Goal: Task Accomplishment & Management: Manage account settings

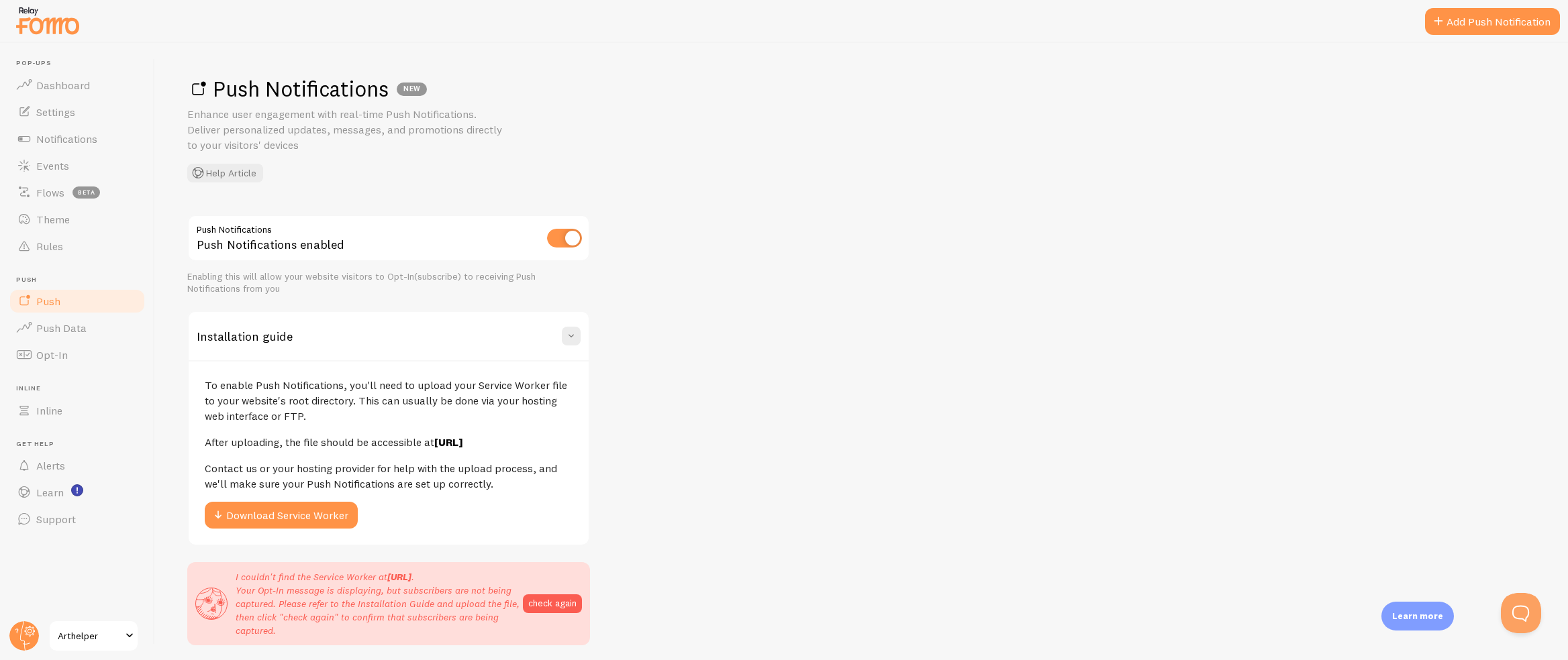
scroll to position [43, 0]
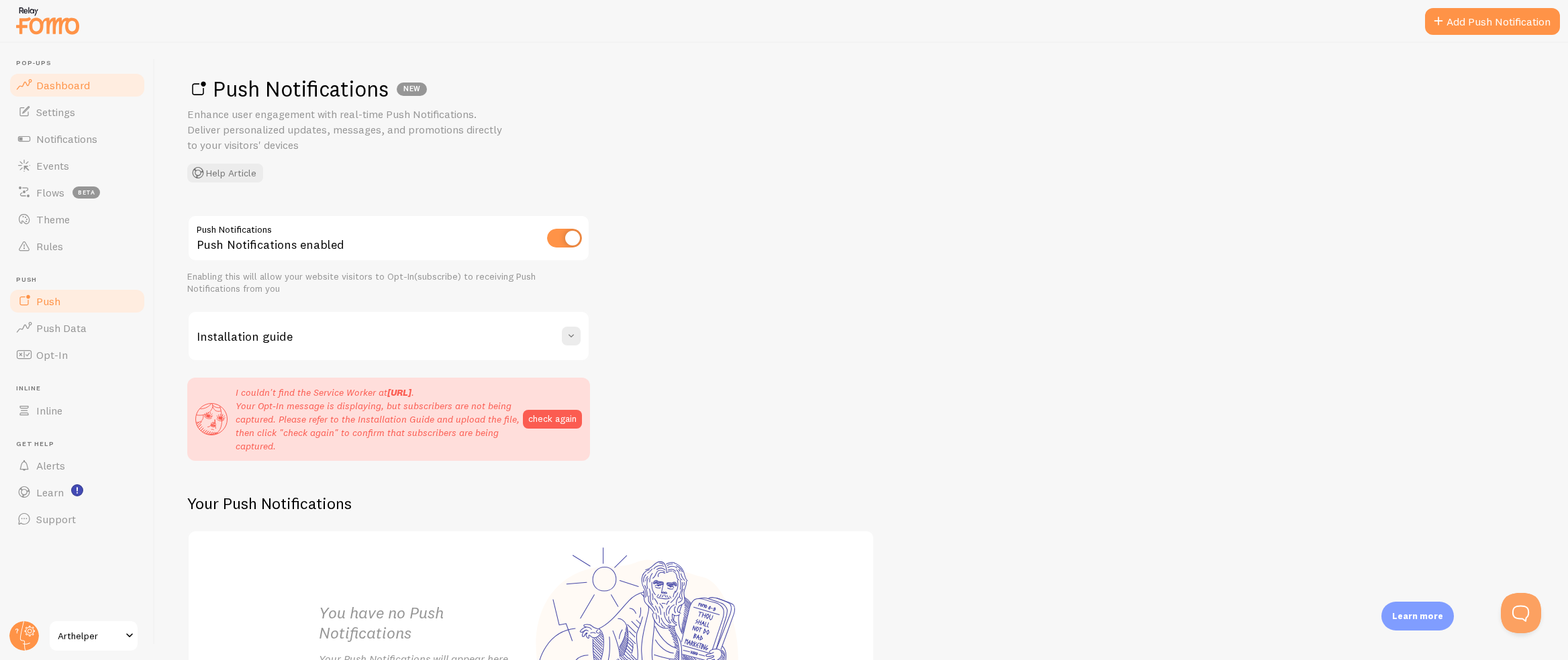
click at [50, 91] on link "Dashboard" at bounding box center [77, 85] width 139 height 26
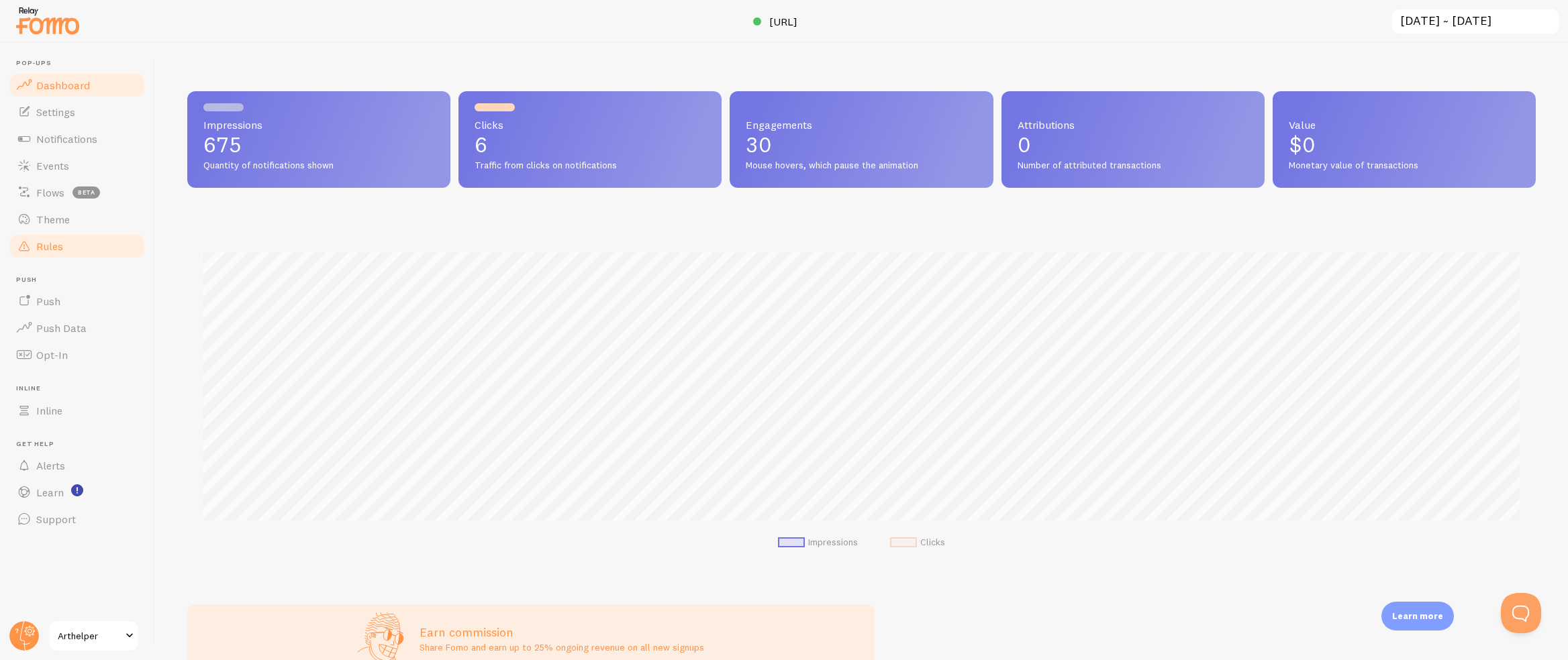
scroll to position [353, 1348]
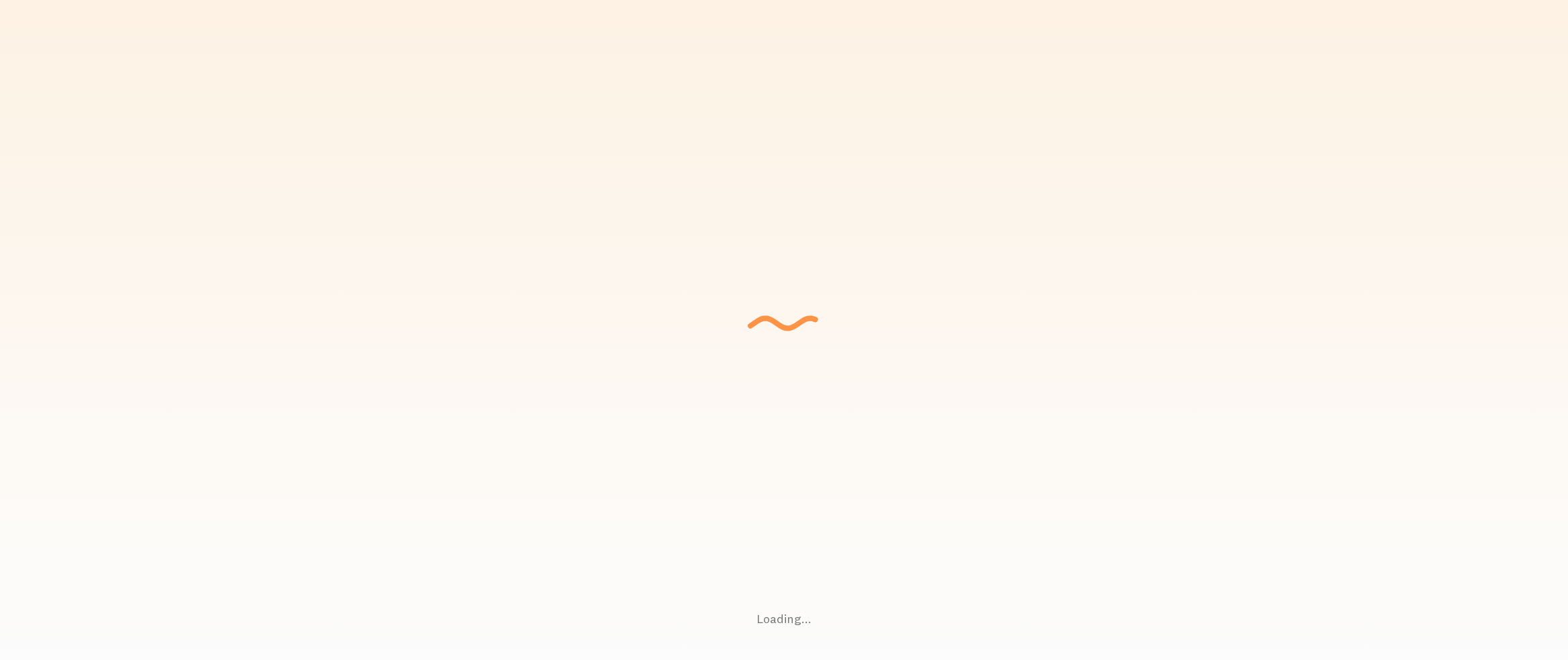
scroll to position [353, 1348]
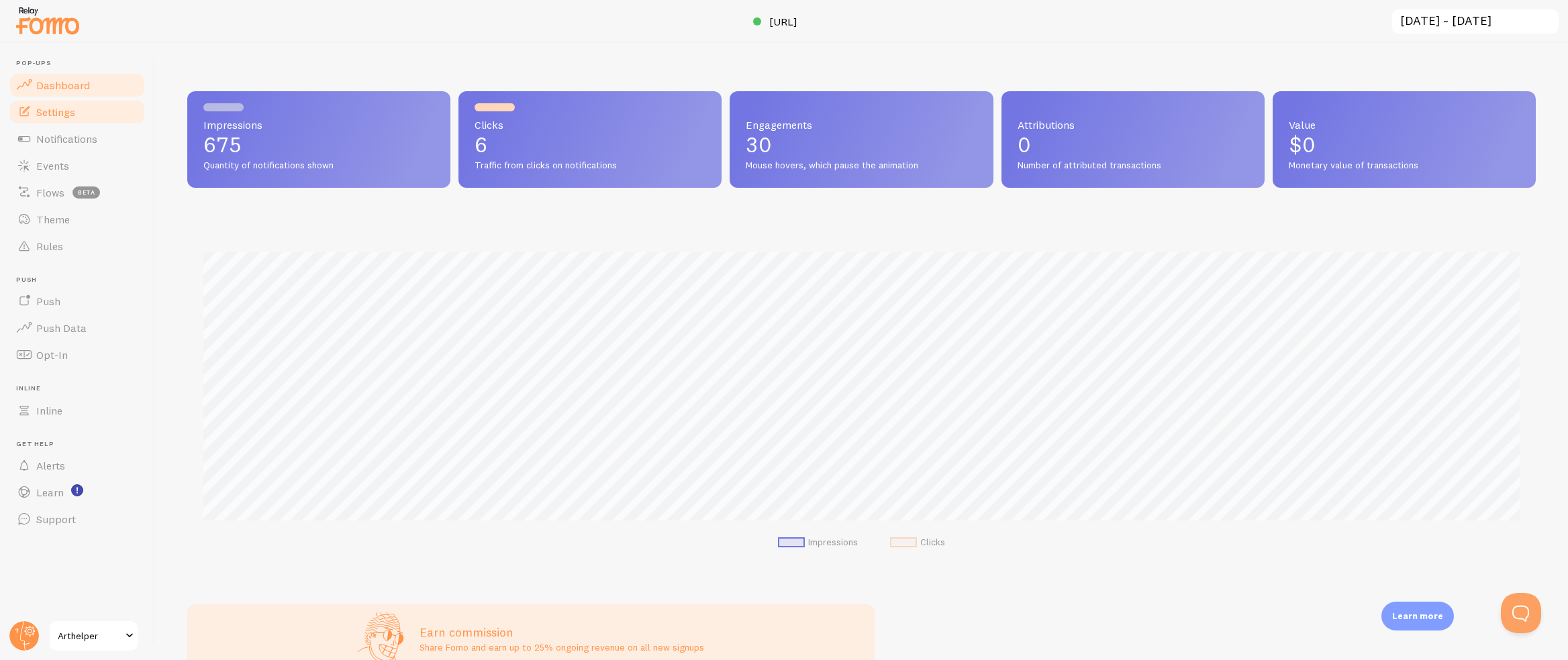
click at [83, 114] on link "Settings" at bounding box center [77, 112] width 139 height 26
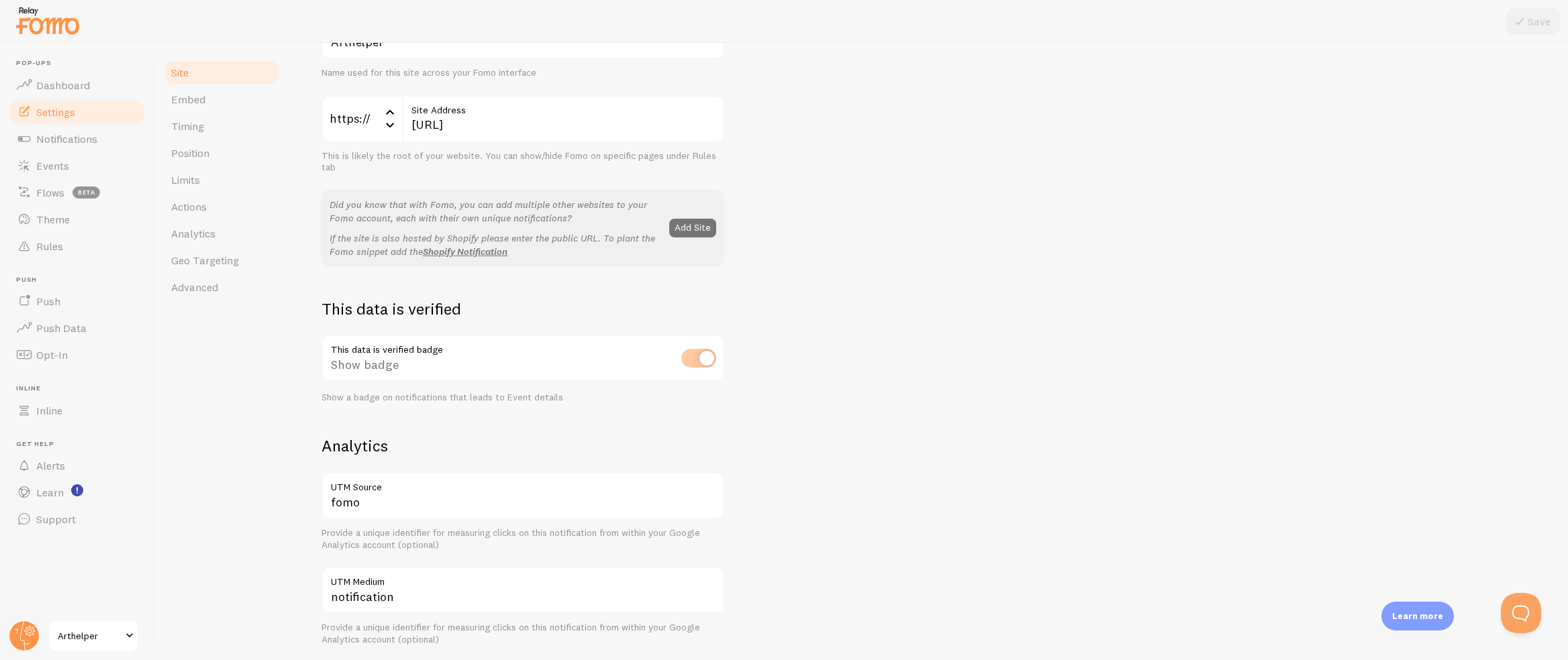
scroll to position [158, 0]
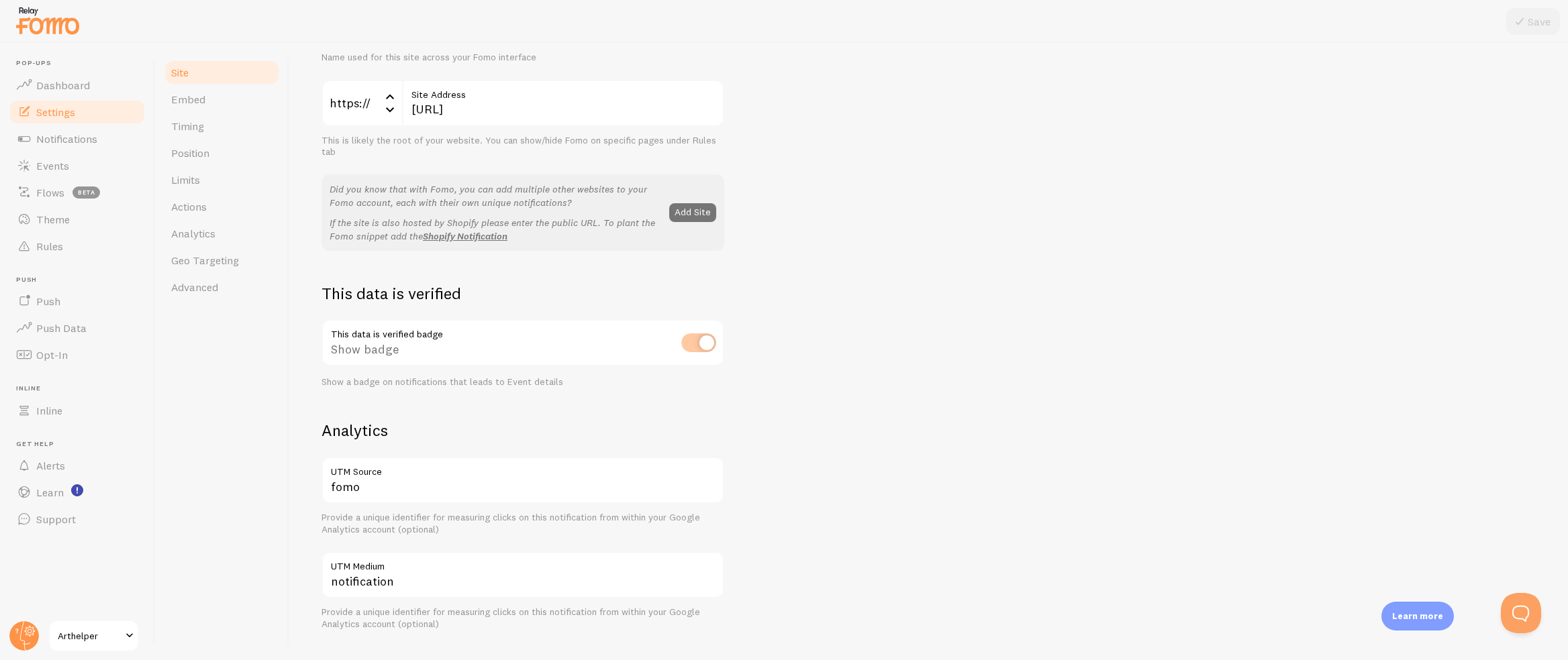
click at [708, 342] on div "This data is verified badge Show badge Show a badge on notifications that leads…" at bounding box center [522, 353] width 403 height 68
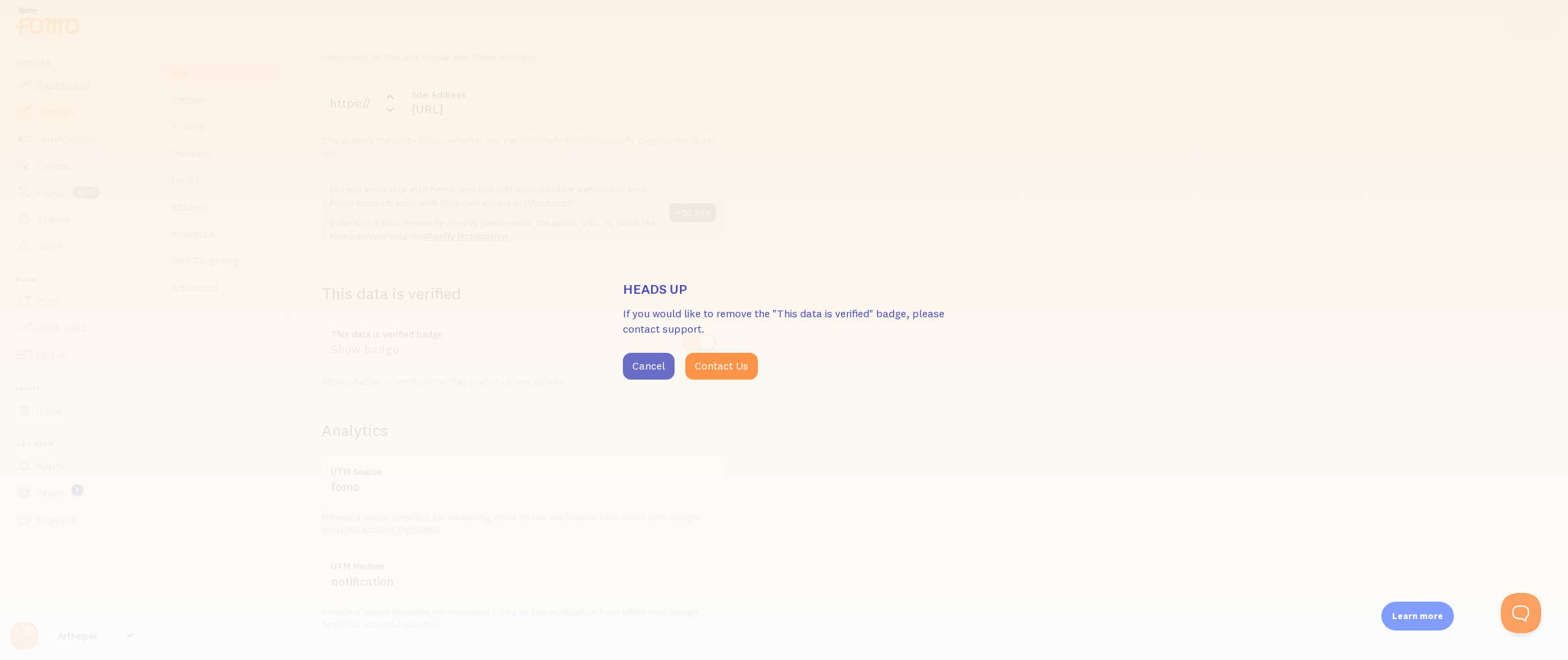
click at [666, 371] on button "Cancel" at bounding box center [649, 366] width 51 height 26
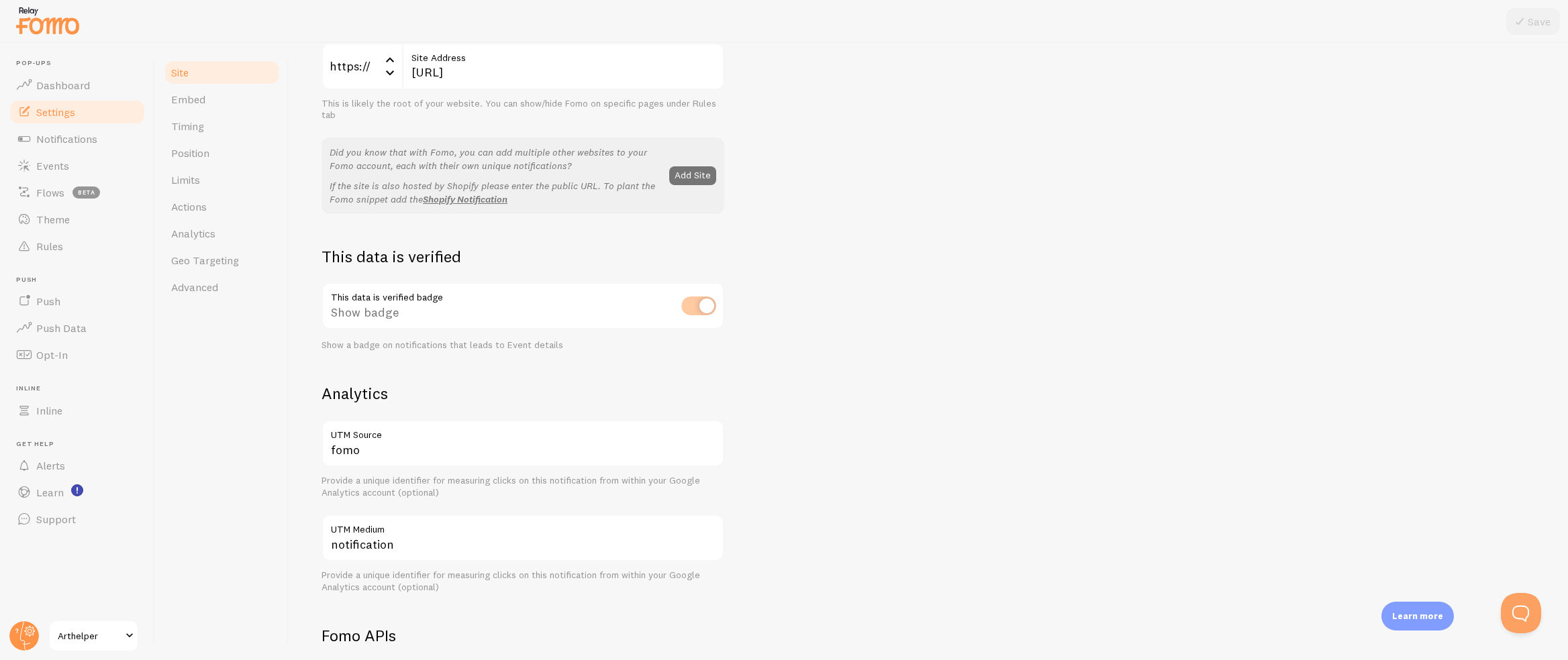
scroll to position [0, 0]
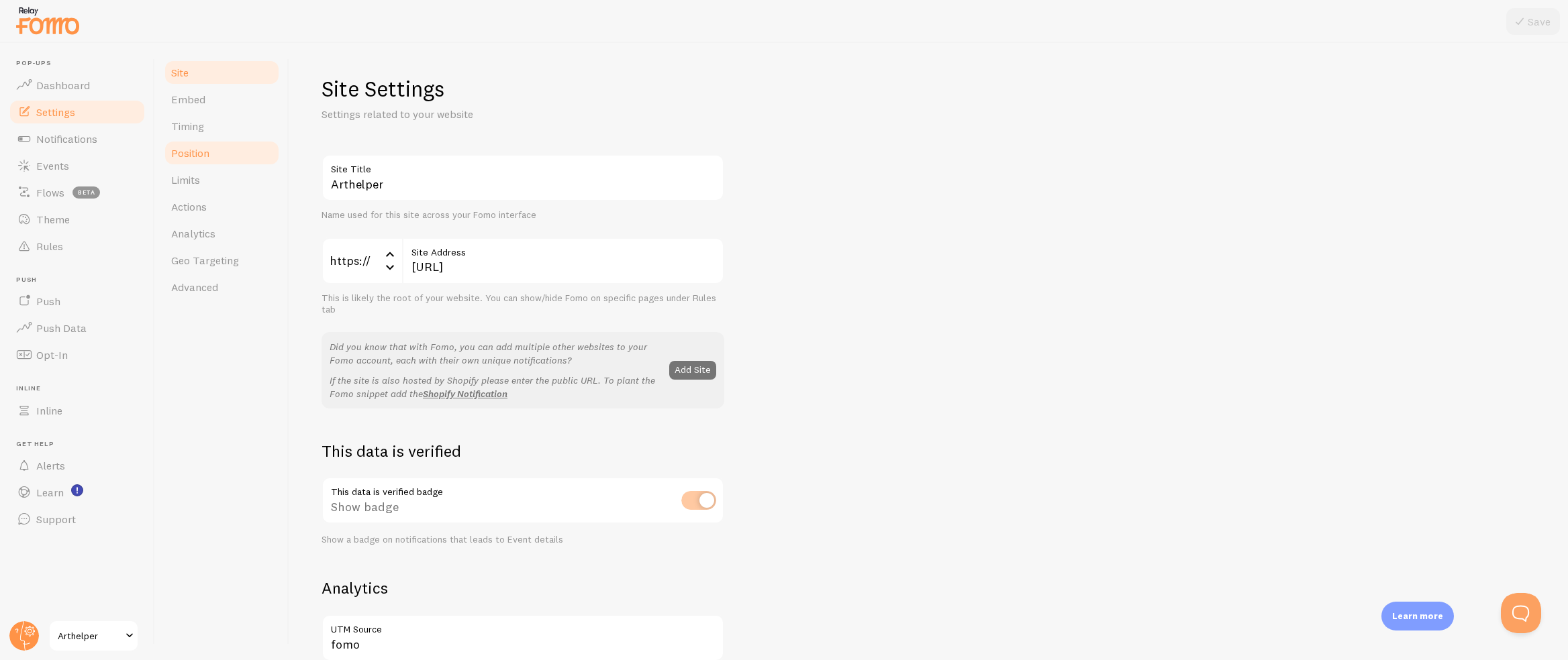
click at [213, 144] on link "Position" at bounding box center [221, 153] width 118 height 26
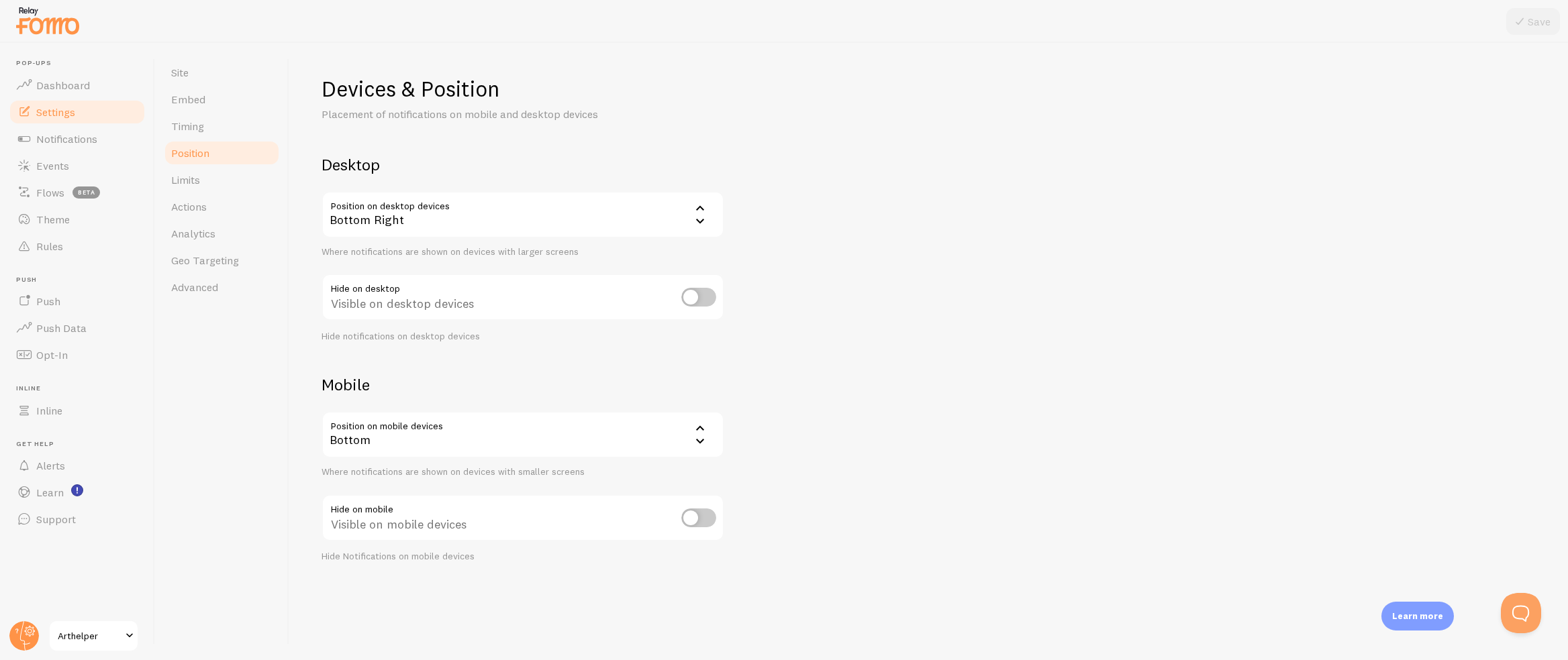
click at [692, 515] on input "checkbox" at bounding box center [698, 518] width 35 height 19
checkbox input "true"
click at [700, 211] on icon at bounding box center [700, 208] width 16 height 16
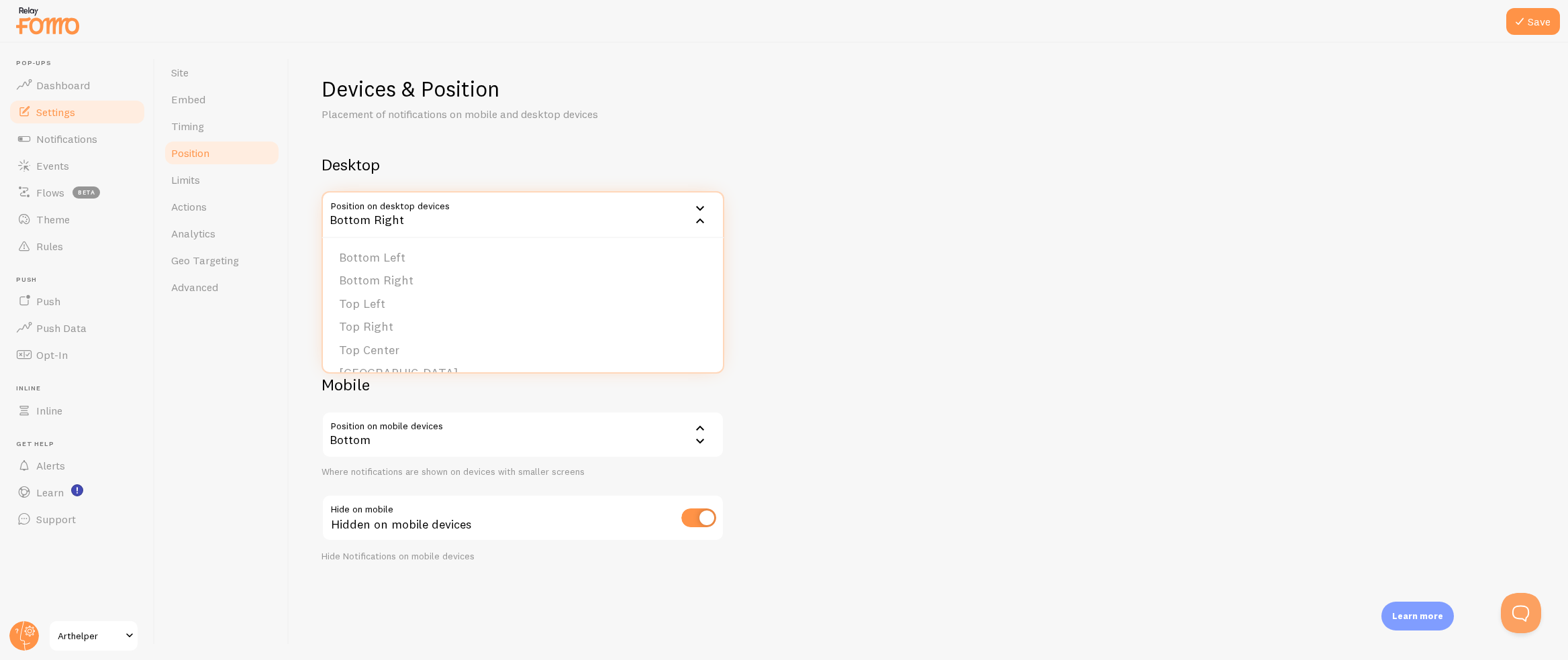
click at [1239, 311] on div "Devices & Position Placement of notifications on mobile and desktop devices Des…" at bounding box center [928, 319] width 1214 height 488
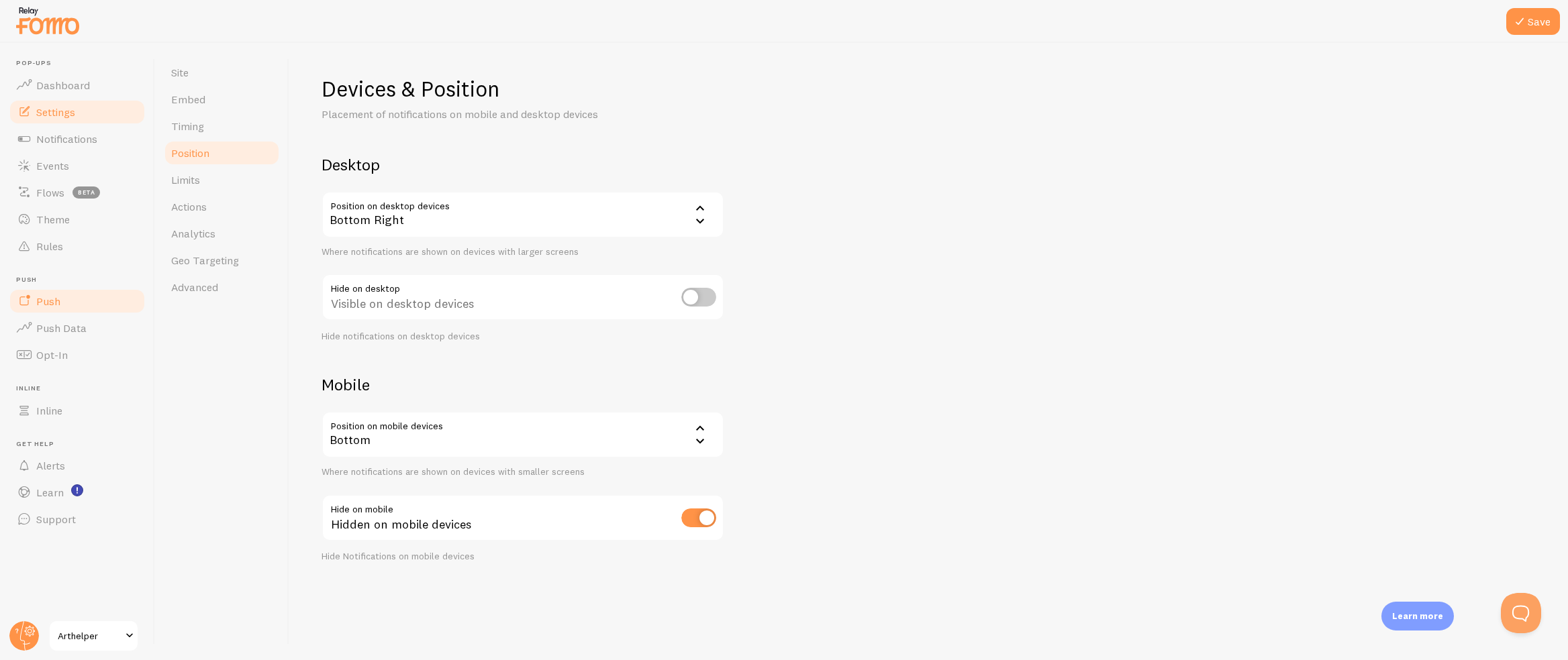
click at [80, 297] on link "Push" at bounding box center [77, 301] width 139 height 26
click at [1520, 16] on icon at bounding box center [1519, 21] width 16 height 16
click at [80, 280] on span "Push" at bounding box center [81, 279] width 130 height 9
click at [79, 292] on link "Push" at bounding box center [77, 301] width 139 height 26
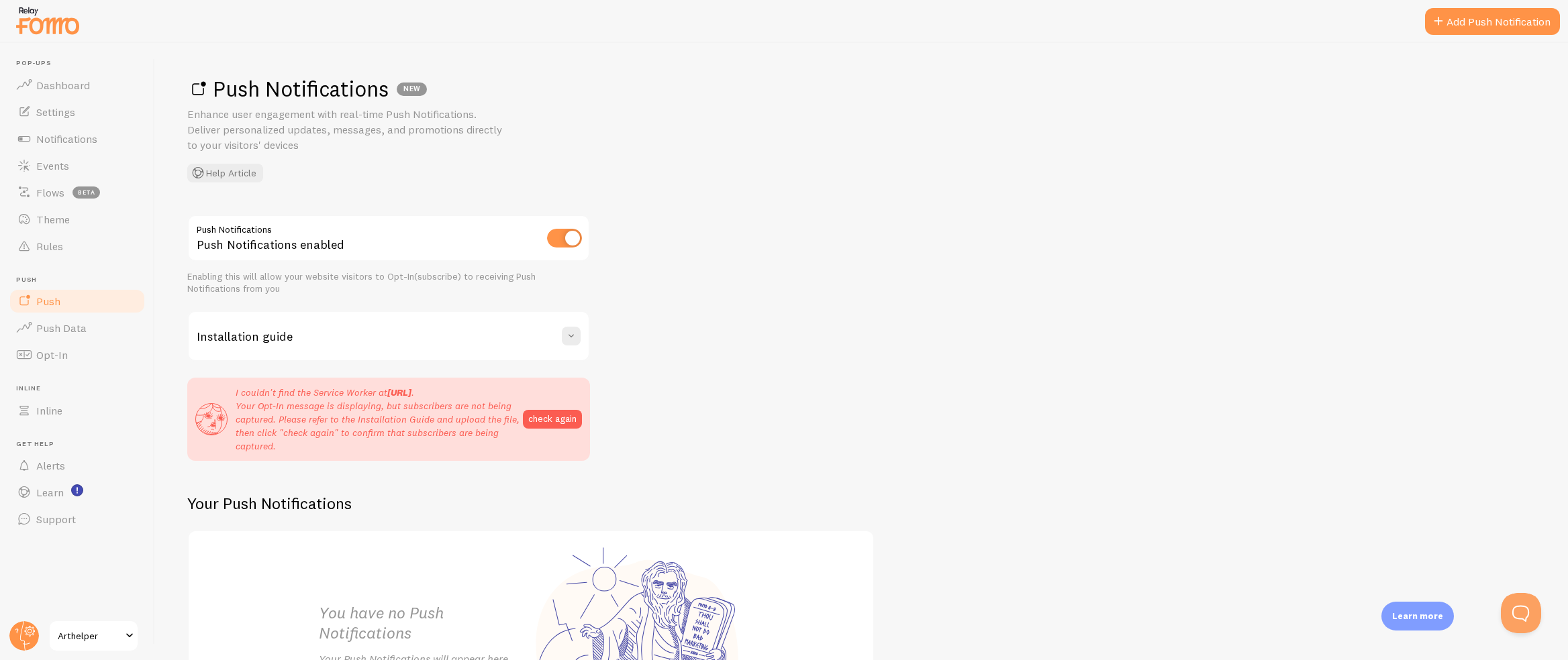
click at [566, 240] on input "checkbox" at bounding box center [564, 238] width 35 height 19
checkbox input "false"
